Goal: Find specific page/section: Find specific page/section

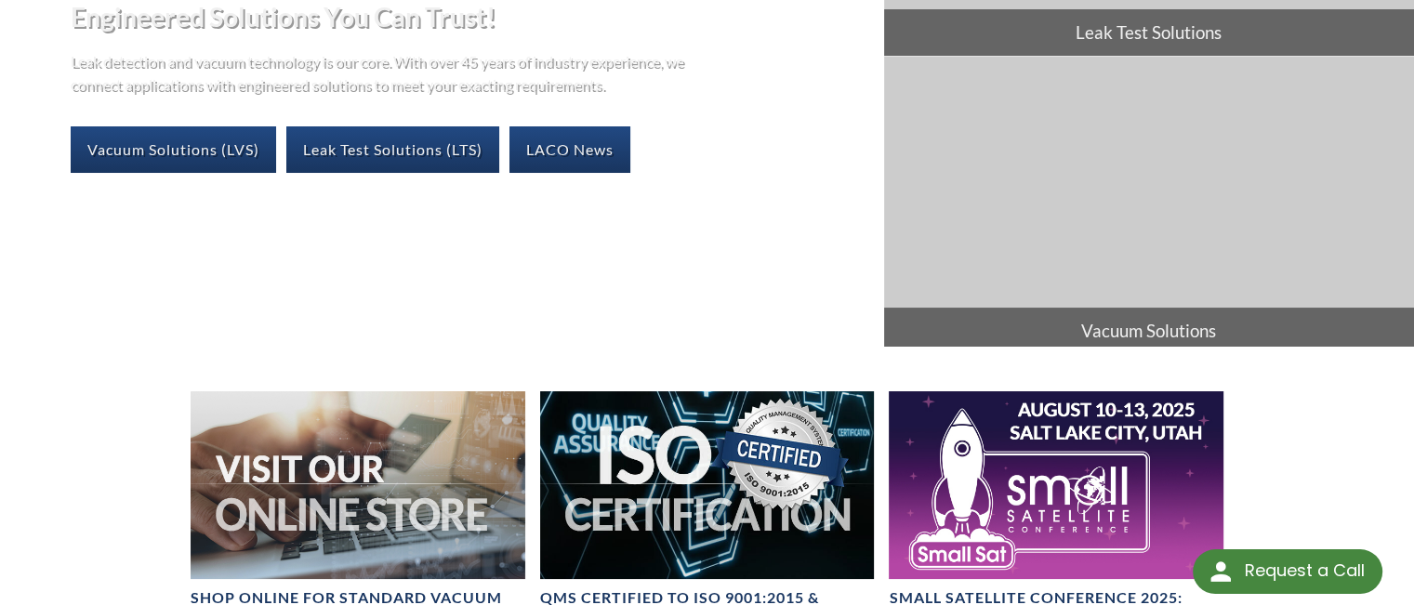
scroll to position [186, 0]
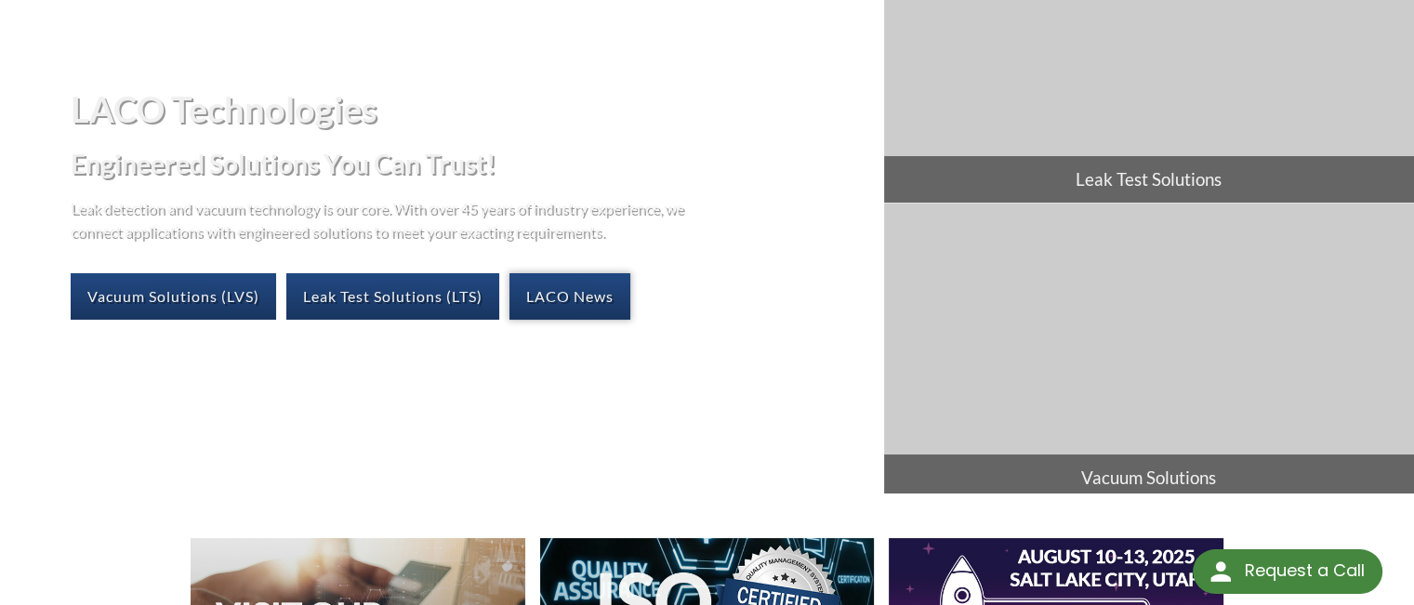
click at [586, 293] on link "LACO News" at bounding box center [569, 296] width 121 height 46
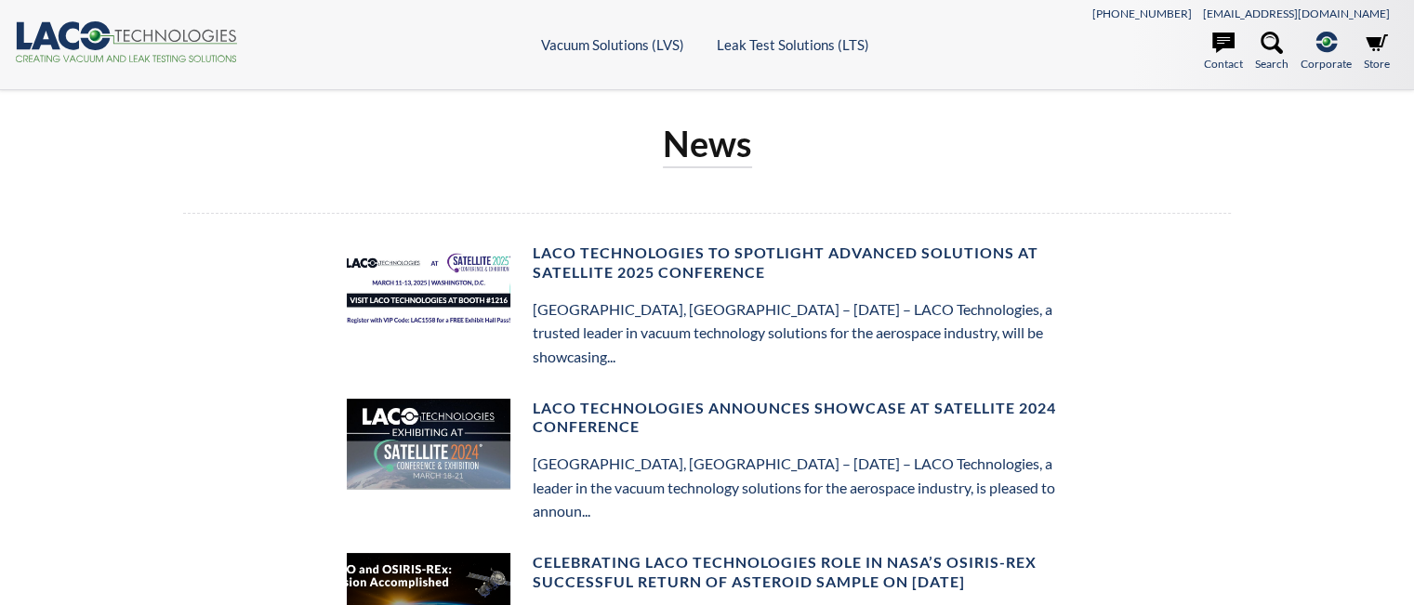
select select "Language Translate Widget"
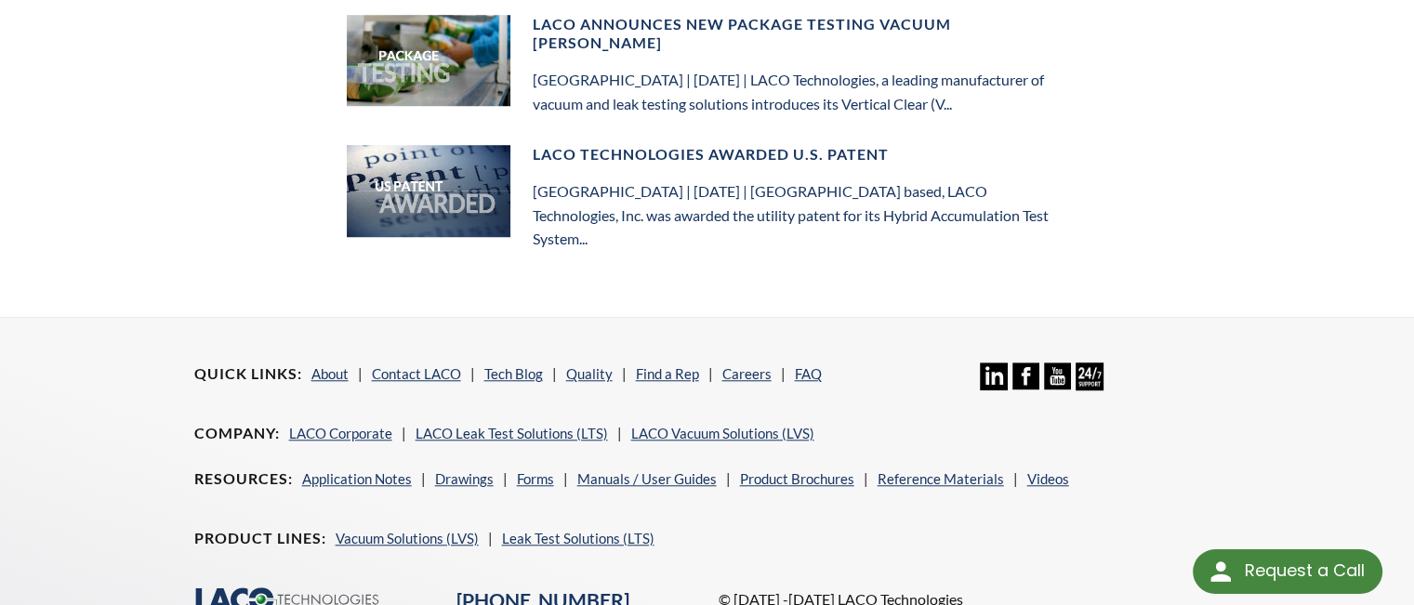
scroll to position [1535, 0]
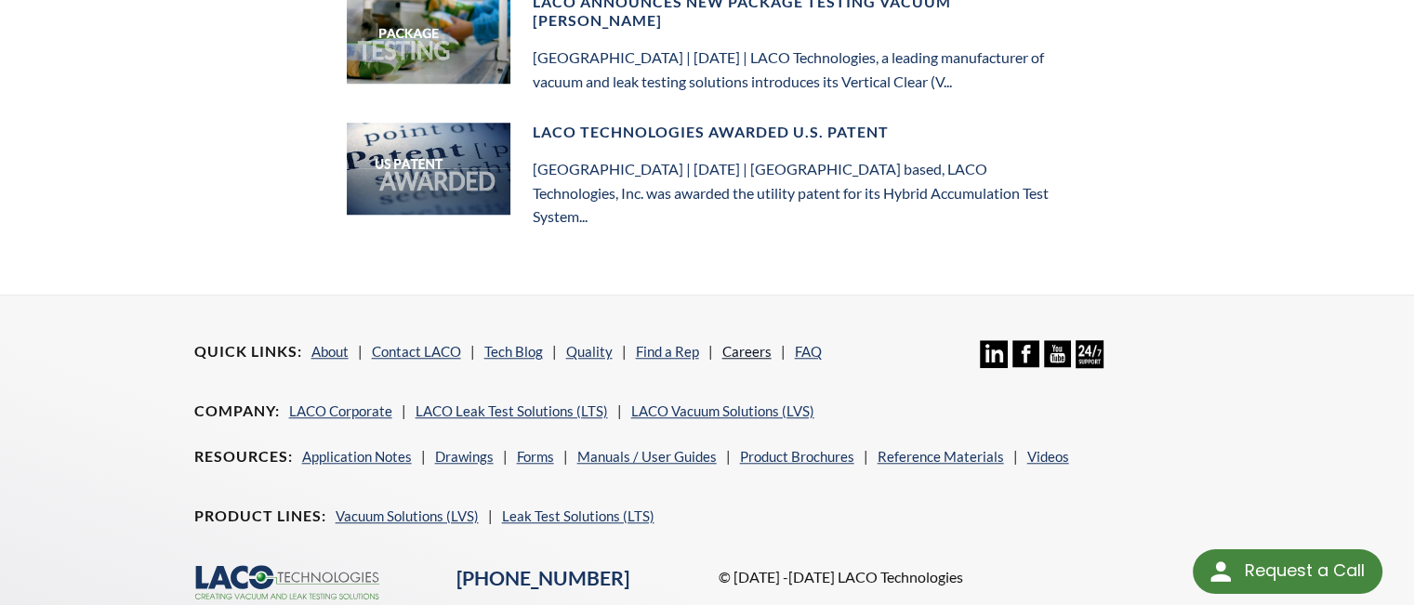
click at [740, 343] on link "Careers" at bounding box center [746, 351] width 49 height 17
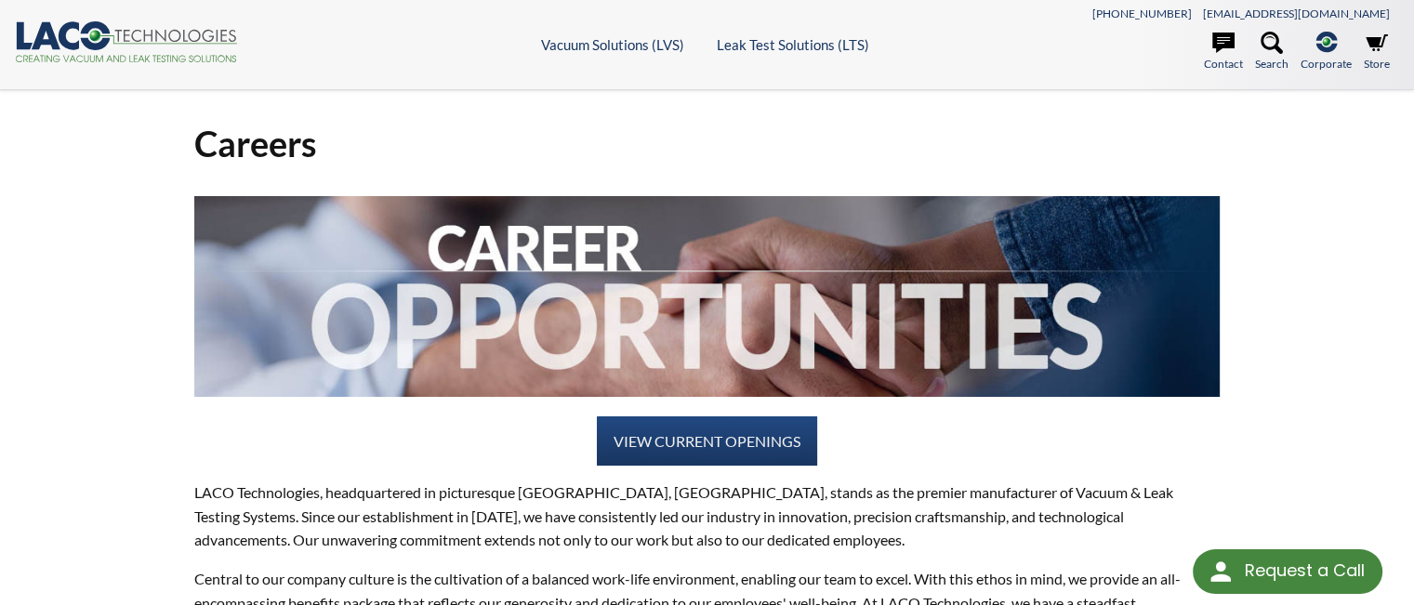
select select "Language Translate Widget"
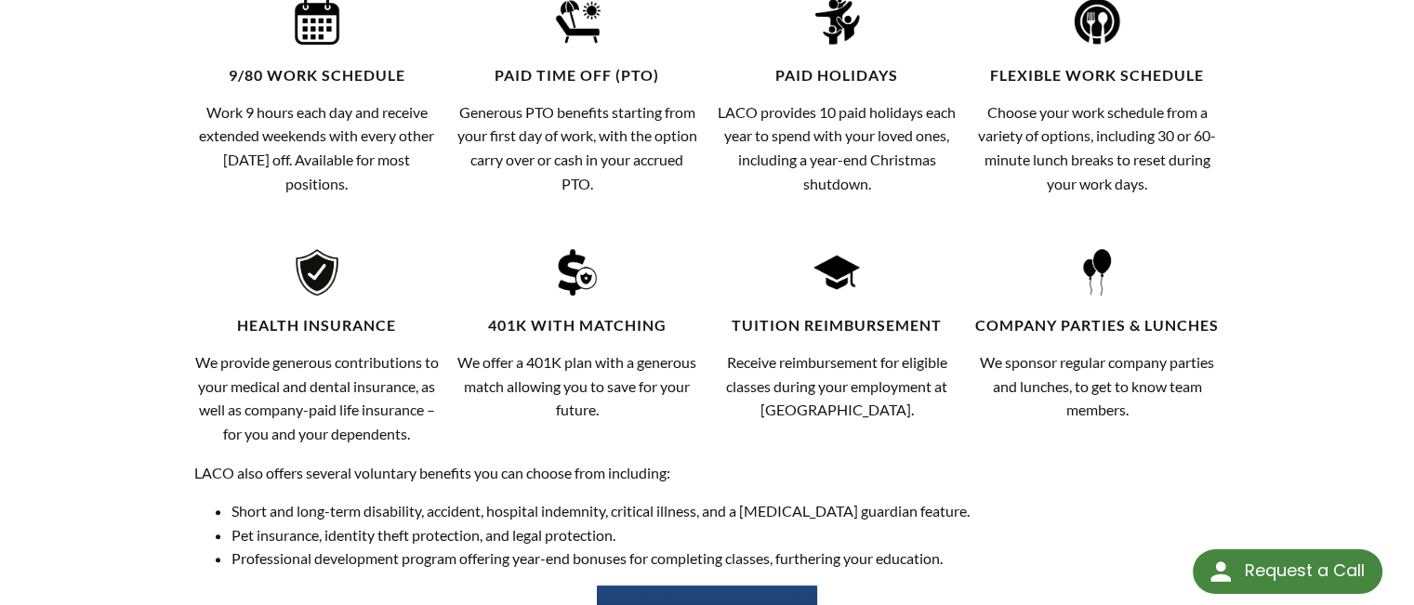
scroll to position [1022, 0]
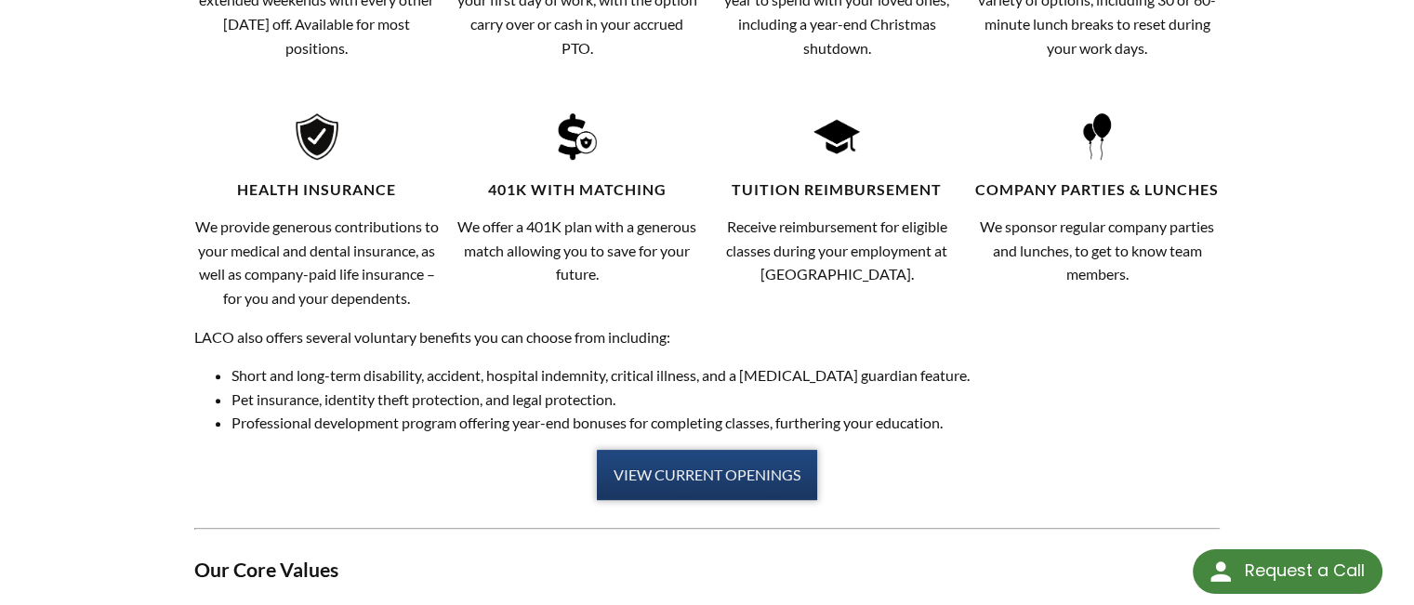
click at [706, 475] on link "VIEW CURRENT OPENINGS" at bounding box center [707, 475] width 220 height 50
